Goal: Information Seeking & Learning: Check status

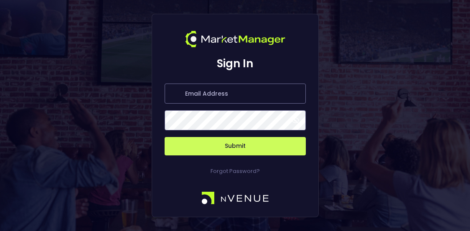
type input "[PERSON_NAME][EMAIL_ADDRESS][DOMAIN_NAME]"
click at [221, 143] on button "Submit" at bounding box center [235, 146] width 141 height 18
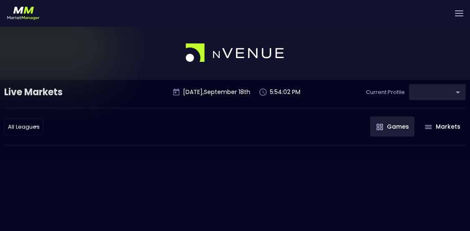
type input "367d19d2-38ae-4538-9efd-a41834b6e757"
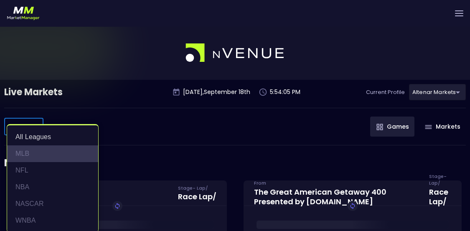
click at [33, 156] on li "MLB" at bounding box center [52, 153] width 91 height 17
type input "MLB"
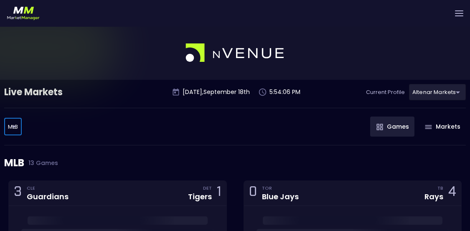
click at [175, 129] on div "MLB MLB ​ Games Markets" at bounding box center [235, 127] width 462 height 38
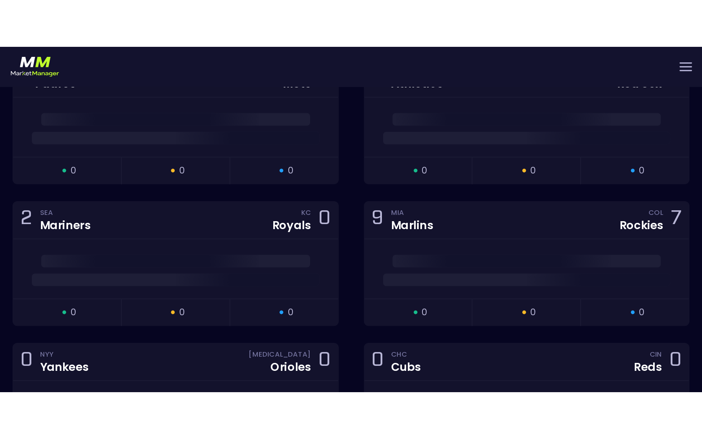
scroll to position [222, 0]
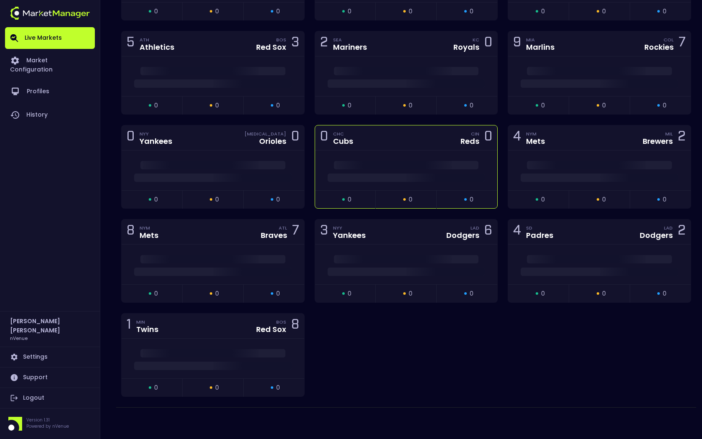
click at [420, 147] on div "0 CHC Cubs CIN Reds 0" at bounding box center [406, 137] width 183 height 25
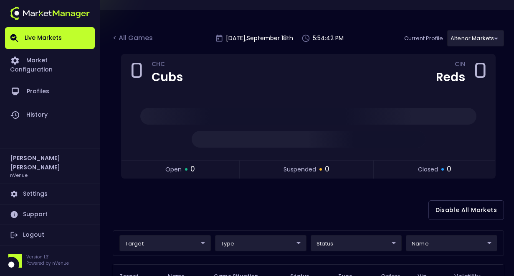
scroll to position [0, 0]
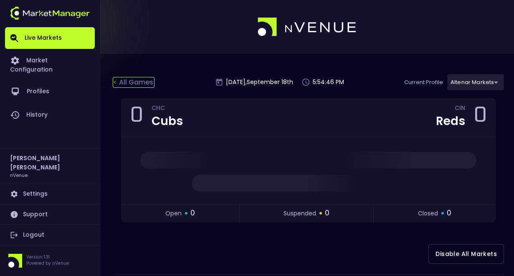
click at [137, 79] on div "< All Games" at bounding box center [134, 82] width 42 height 11
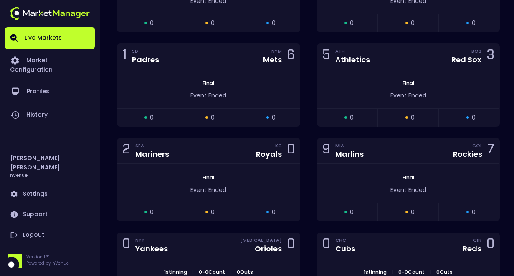
scroll to position [255, 0]
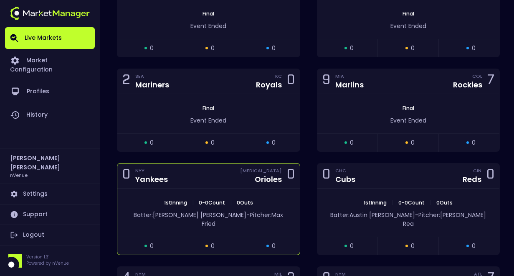
click at [216, 177] on div "0 NYY Yankees [MEDICAL_DATA] Orioles 0" at bounding box center [208, 175] width 183 height 25
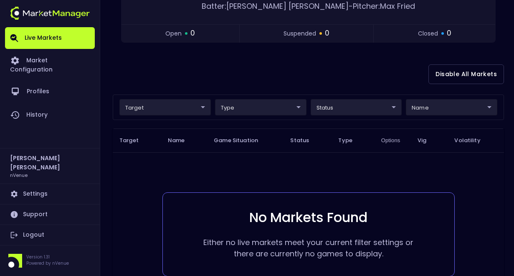
scroll to position [80, 0]
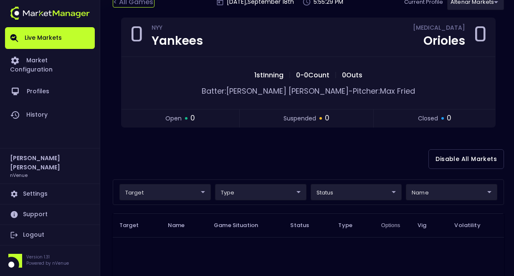
click at [134, 5] on div "< All Games" at bounding box center [134, 2] width 42 height 11
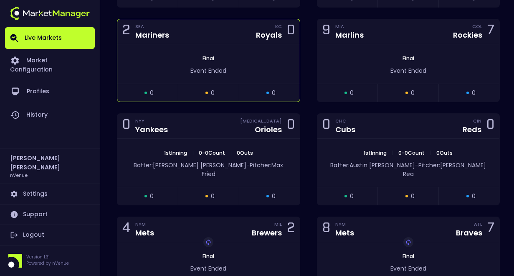
scroll to position [363, 0]
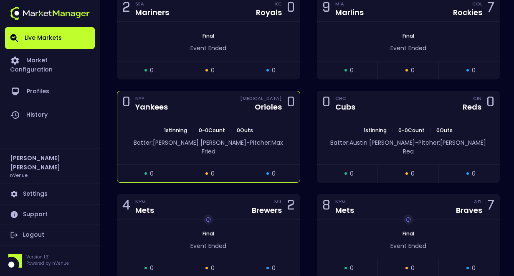
click at [215, 114] on div "0 NYY Yankees [MEDICAL_DATA] Orioles 0" at bounding box center [208, 103] width 183 height 25
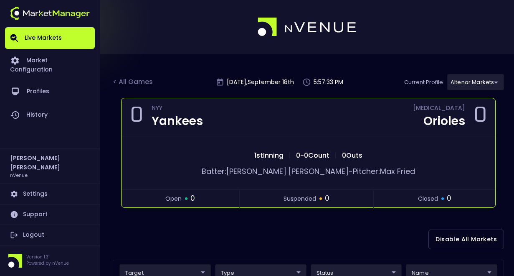
scroll to position [241, 0]
